Goal: Information Seeking & Learning: Learn about a topic

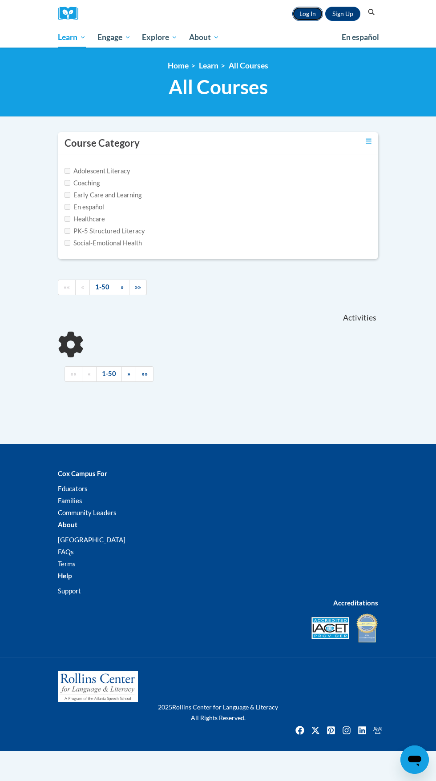
click at [296, 13] on link "Log In" at bounding box center [307, 14] width 31 height 14
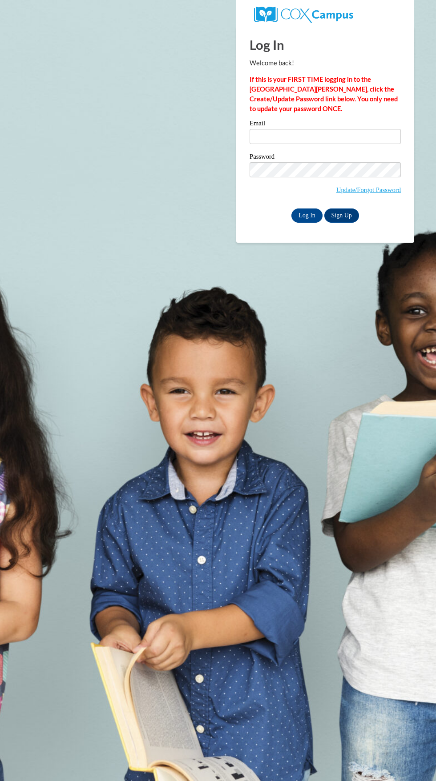
click at [264, 125] on label "Email" at bounding box center [325, 124] width 151 height 9
click at [264, 129] on input "Email" at bounding box center [325, 136] width 151 height 15
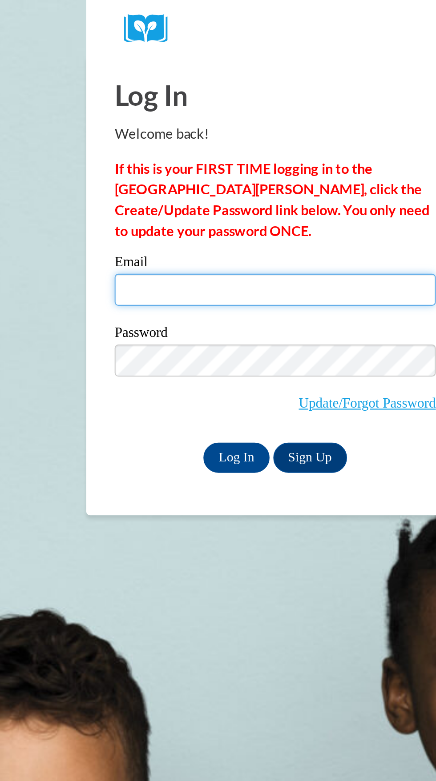
type input "mcoudrie@yahoo.com"
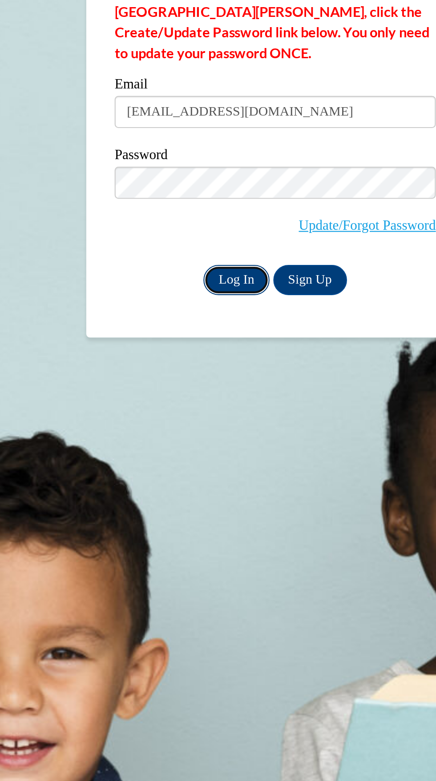
click at [308, 217] on input "Log In" at bounding box center [306, 216] width 31 height 14
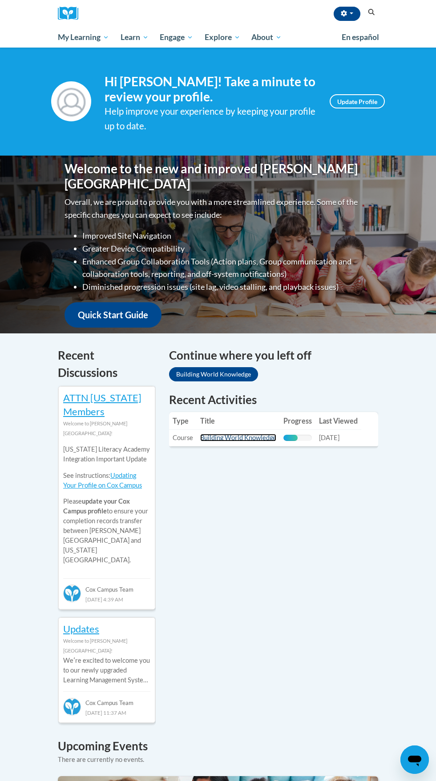
click at [238, 439] on link "Building World Knowledge" at bounding box center [238, 438] width 76 height 8
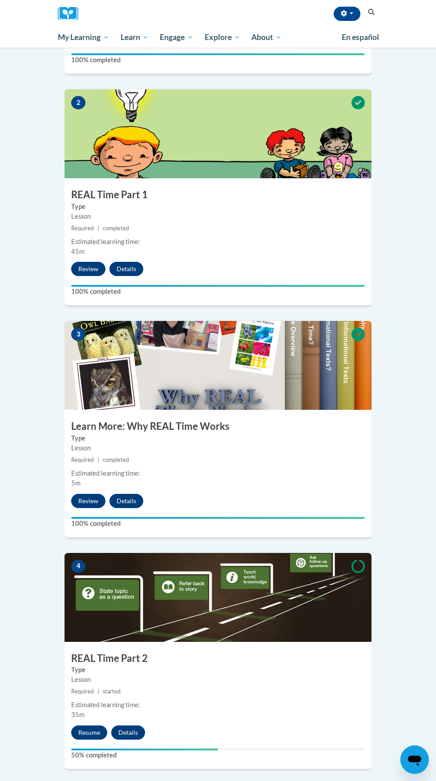
scroll to position [403, 0]
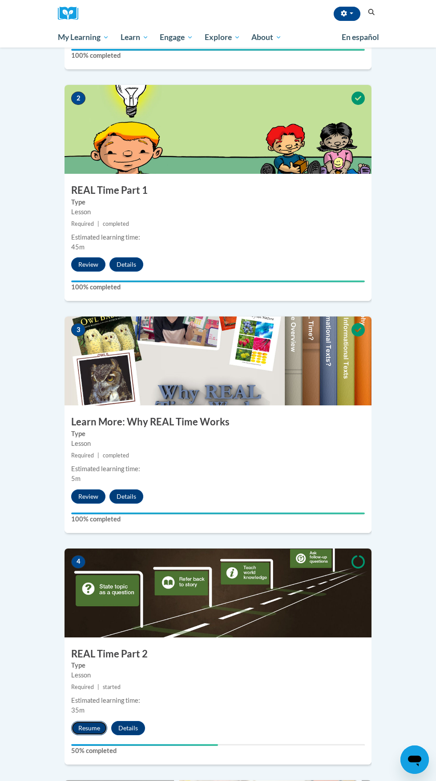
click at [88, 721] on button "Resume" at bounding box center [89, 728] width 36 height 14
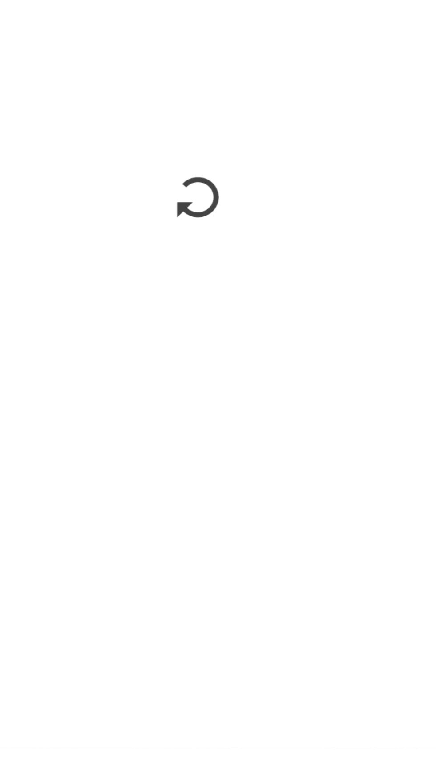
scroll to position [403, 0]
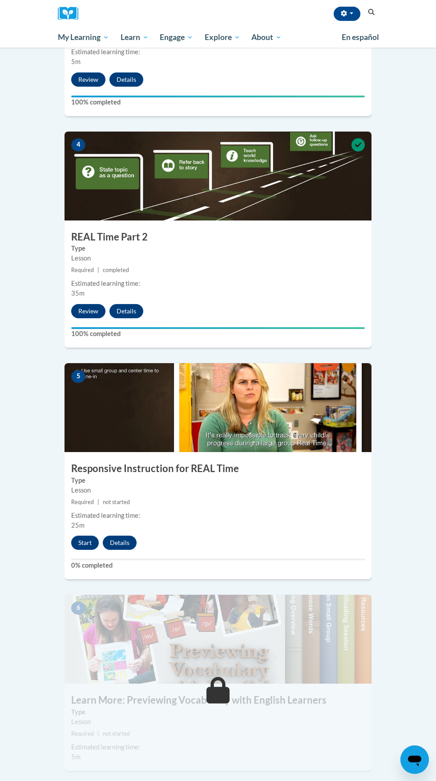
scroll to position [824, 0]
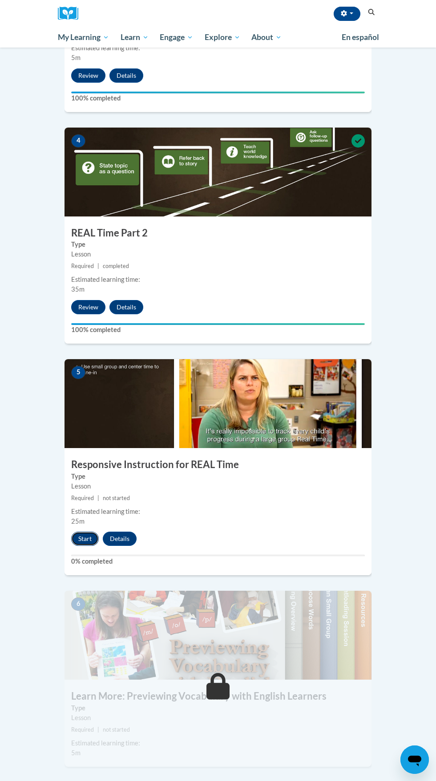
click at [79, 532] on button "Start" at bounding box center [85, 539] width 28 height 14
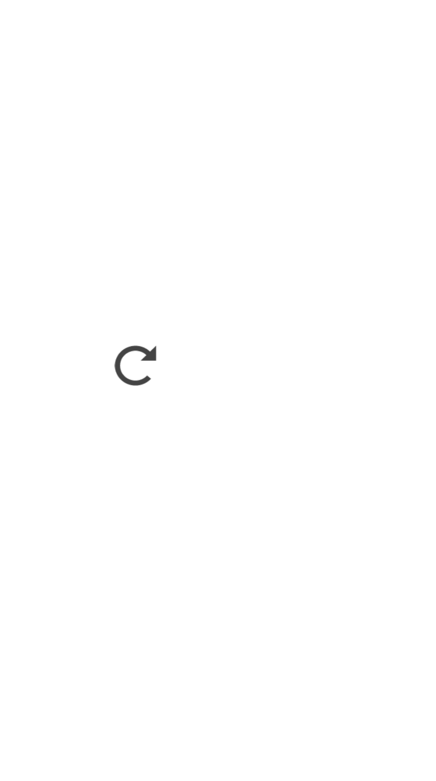
scroll to position [1365, 0]
